Goal: Task Accomplishment & Management: Use online tool/utility

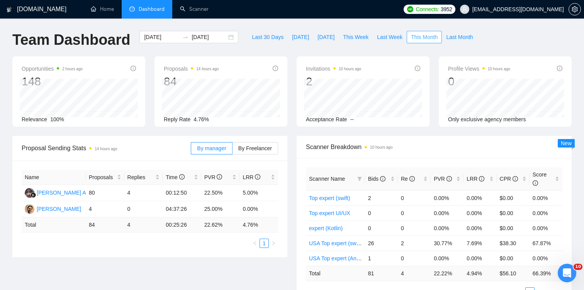
click at [421, 39] on span "This Month" at bounding box center [424, 37] width 27 height 8
click at [199, 10] on link "Scanner" at bounding box center [194, 9] width 29 height 7
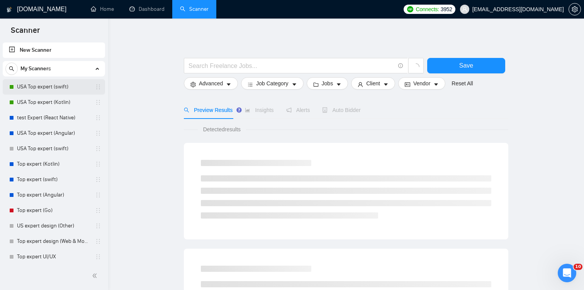
click at [58, 91] on link "USA Top expert (swift)" at bounding box center [53, 86] width 73 height 15
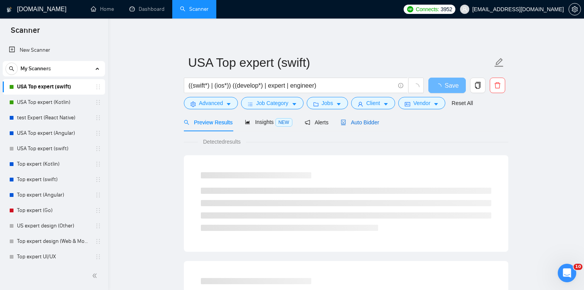
drag, startPoint x: 361, startPoint y: 121, endPoint x: 361, endPoint y: 125, distance: 4.2
click at [361, 121] on span "Auto Bidder" at bounding box center [360, 122] width 38 height 6
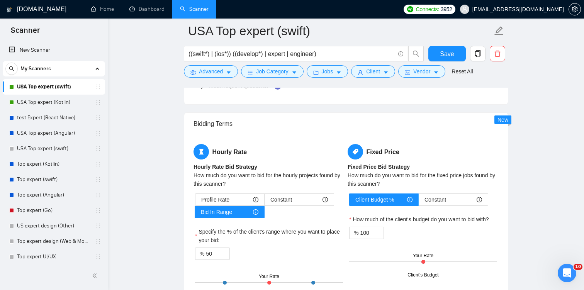
scroll to position [1217, 0]
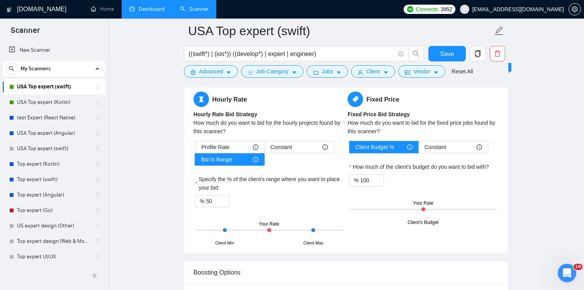
click at [148, 12] on link "Dashboard" at bounding box center [146, 9] width 35 height 7
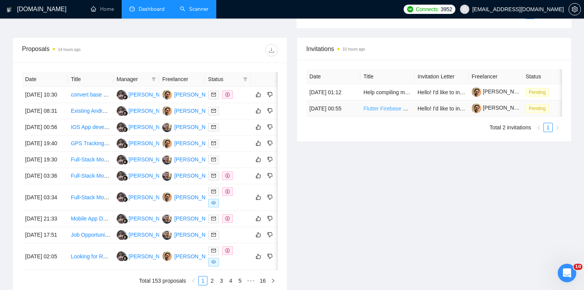
scroll to position [0, 15]
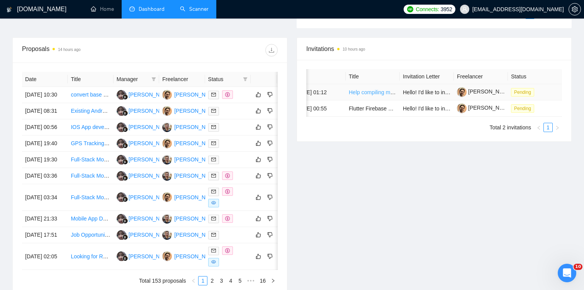
click at [357, 95] on link "Help compiling my old Objective C app for new Apple Architecture, making it Uni…" at bounding box center [460, 92] width 223 height 6
